Goal: Task Accomplishment & Management: Use online tool/utility

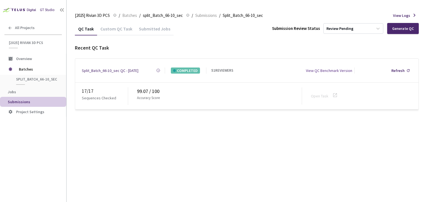
click at [13, 140] on div "GT Studio All Projects [2025] Rivian 3D PCS [2025] Rivian 3D PCS Overview Batch…" at bounding box center [33, 95] width 66 height 190
drag, startPoint x: 137, startPoint y: 90, endPoint x: 147, endPoint y: 90, distance: 9.7
click at [147, 90] on div "99.07 / 100" at bounding box center [219, 92] width 165 height 8
copy div "99.07"
click at [28, 135] on div "GT Studio All Projects [2025] Rivian 3D PCS [2025] Rivian 3D PCS Overview Batch…" at bounding box center [33, 95] width 66 height 190
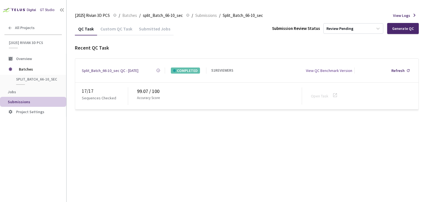
click at [13, 147] on div "GT Studio All Projects [2025] Rivian 3D PCS [2025] Rivian 3D PCS Overview Batch…" at bounding box center [33, 95] width 66 height 190
click at [128, 15] on span "Batches" at bounding box center [129, 15] width 15 height 7
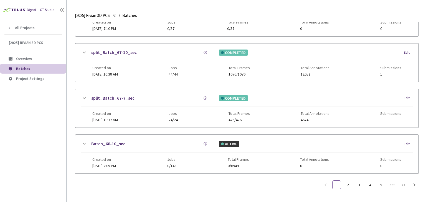
scroll to position [183, 0]
click at [348, 181] on link "2" at bounding box center [347, 185] width 8 height 8
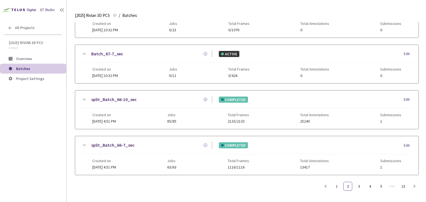
click at [114, 147] on link "split_Batch_66-7_sec" at bounding box center [112, 145] width 43 height 7
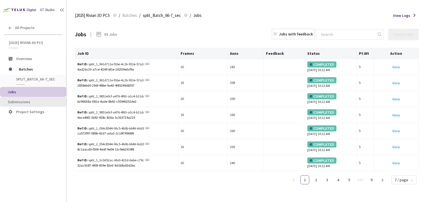
click at [13, 98] on li "Submissions" at bounding box center [33, 102] width 66 height 10
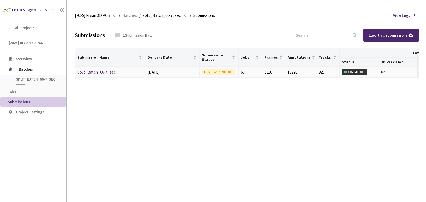
click at [91, 72] on link "Split_Batch_66-7_sec" at bounding box center [96, 72] width 38 height 5
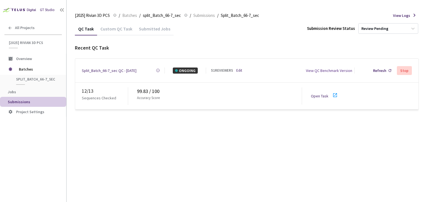
click at [241, 68] on link "Edit" at bounding box center [239, 71] width 6 height 6
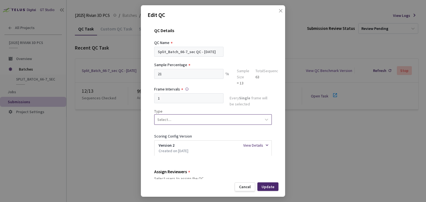
click at [207, 121] on div "Select..." at bounding box center [207, 119] width 107 height 9
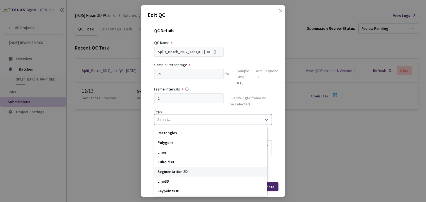
click at [179, 170] on div "Segmentation 3D" at bounding box center [210, 172] width 113 height 10
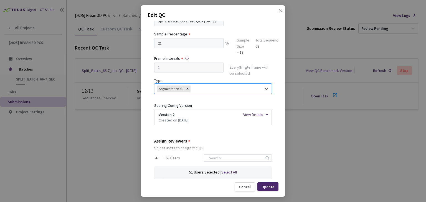
scroll to position [83, 0]
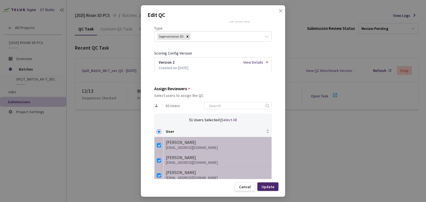
click at [159, 130] on input "Select all" at bounding box center [159, 132] width 4 height 4
checkbox input "true"
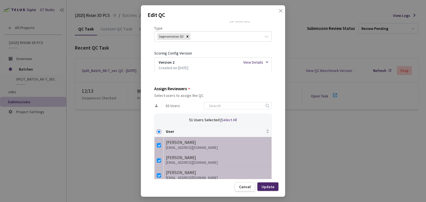
checkbox input "true"
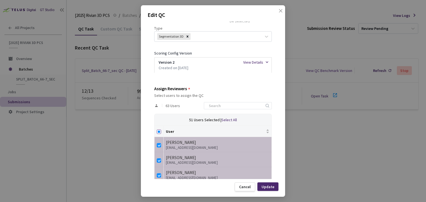
checkbox input "true"
click at [159, 130] on input "Select all" at bounding box center [159, 132] width 4 height 4
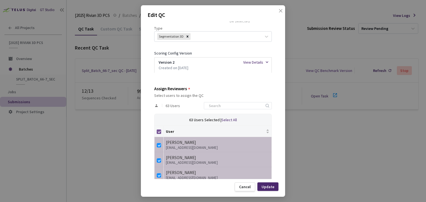
checkbox input "false"
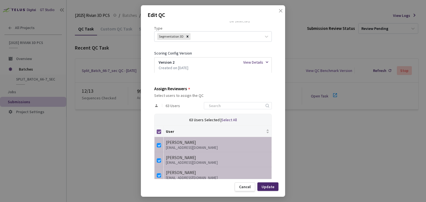
checkbox input "false"
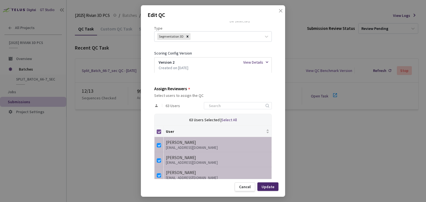
checkbox input "false"
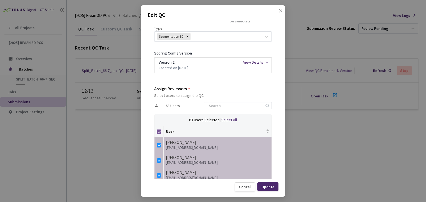
checkbox input "false"
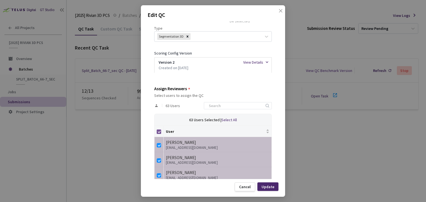
checkbox input "false"
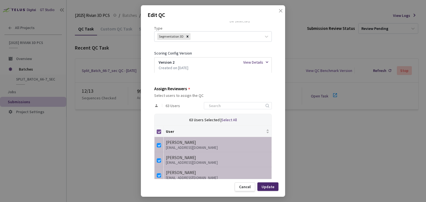
checkbox input "false"
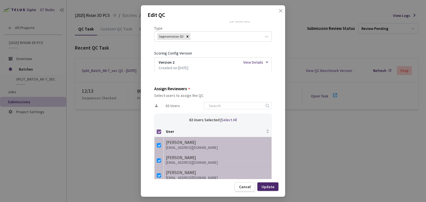
checkbox input "false"
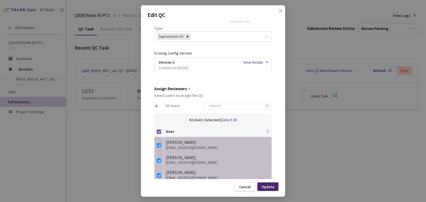
checkbox input "false"
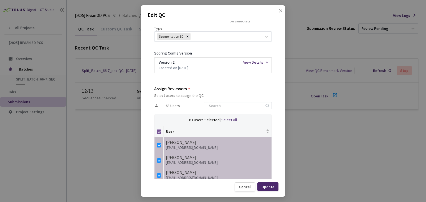
checkbox input "false"
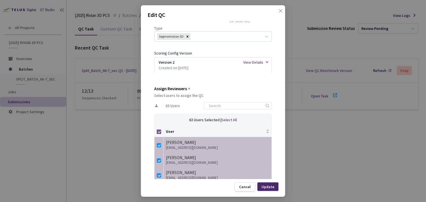
checkbox input "false"
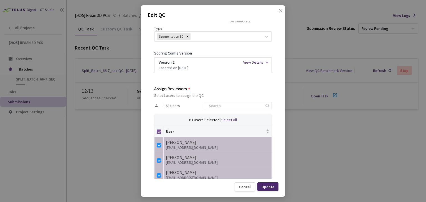
checkbox input "false"
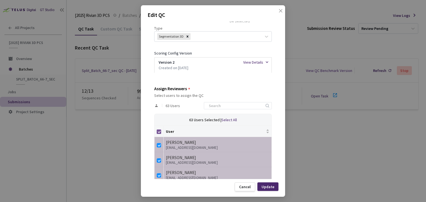
checkbox input "false"
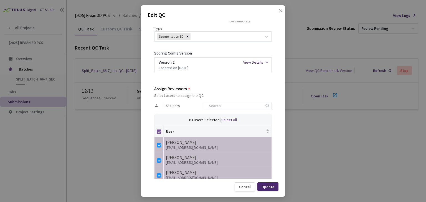
checkbox input "false"
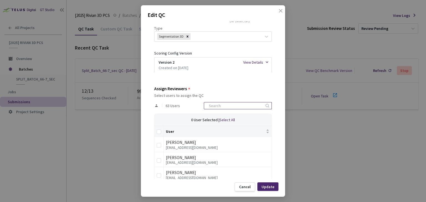
click at [254, 107] on input at bounding box center [234, 106] width 59 height 7
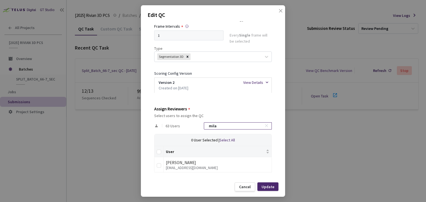
scroll to position [62, 0]
type input "mila"
click at [161, 164] on td at bounding box center [158, 165] width 9 height 15
click at [159, 165] on input "checkbox" at bounding box center [159, 166] width 4 height 4
checkbox input "true"
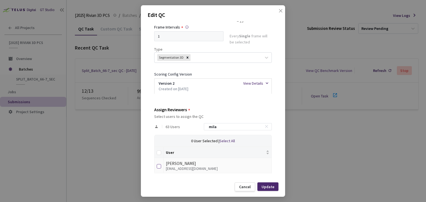
checkbox input "true"
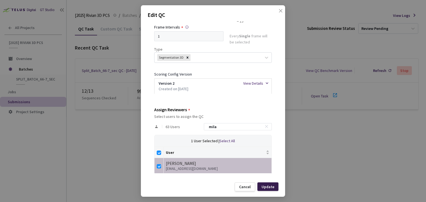
click at [276, 190] on div "Update" at bounding box center [267, 187] width 21 height 9
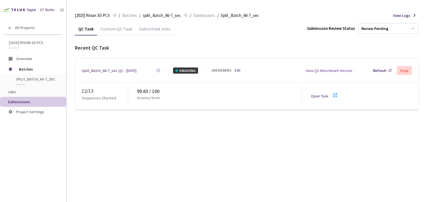
click at [319, 95] on link "Open Task" at bounding box center [319, 96] width 17 height 5
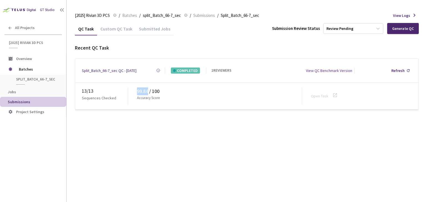
drag, startPoint x: 132, startPoint y: 90, endPoint x: 149, endPoint y: 89, distance: 16.4
click at [149, 89] on div "13 / 13 Sequences Checked 99.84 / 100 Accuracy Score Open Task" at bounding box center [246, 96] width 343 height 27
copy div "99.84"
click at [7, 165] on div "GT Studio All Projects [2025] Rivian 3D PCS [2025] Rivian 3D PCS Overview Batch…" at bounding box center [33, 95] width 66 height 190
